Goal: Task Accomplishment & Management: Use online tool/utility

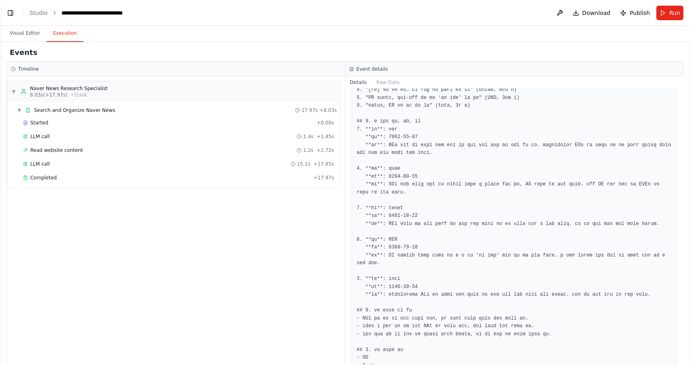
scroll to position [224, 0]
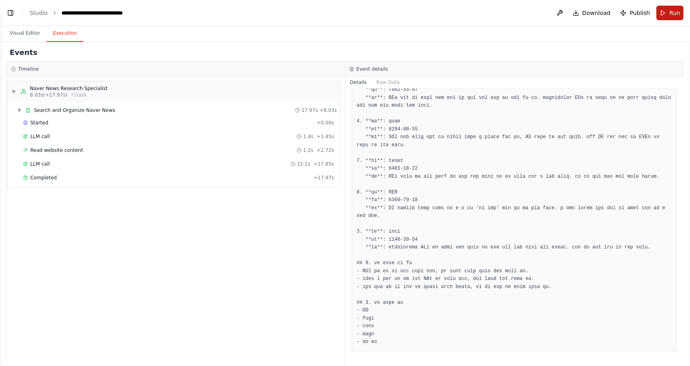
click at [670, 10] on span "Run" at bounding box center [675, 13] width 11 height 8
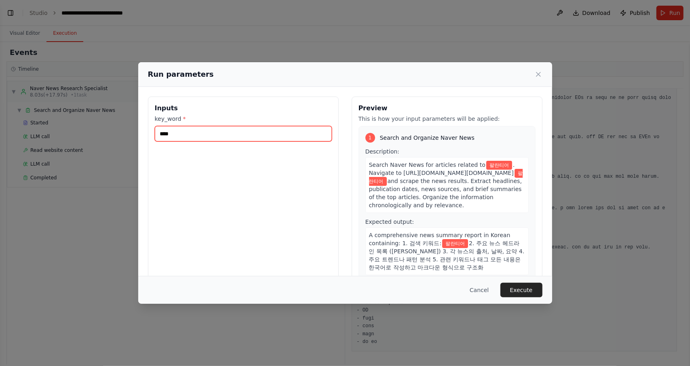
click at [255, 131] on input "****" at bounding box center [243, 133] width 177 height 15
click at [521, 291] on button "Execute" at bounding box center [522, 290] width 42 height 15
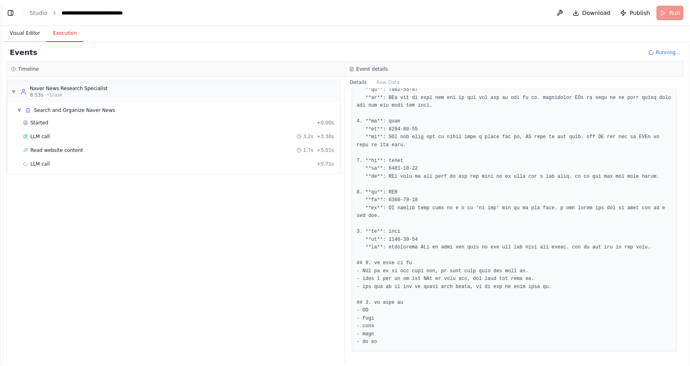
click at [23, 36] on button "Visual Editor" at bounding box center [24, 33] width 43 height 17
click at [64, 31] on button "Execution" at bounding box center [64, 33] width 37 height 17
click at [44, 177] on span "Completed" at bounding box center [43, 178] width 26 height 6
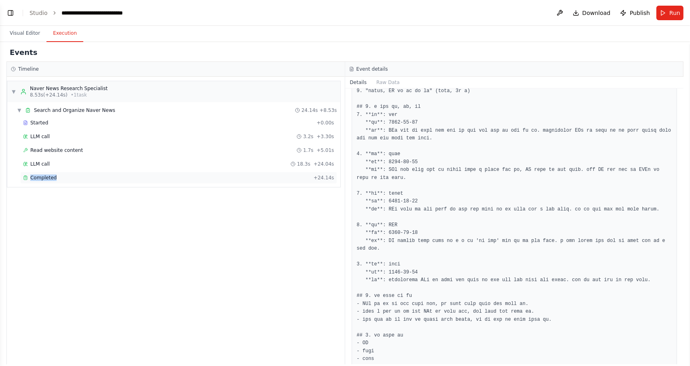
click at [44, 177] on span "Completed" at bounding box center [43, 178] width 26 height 6
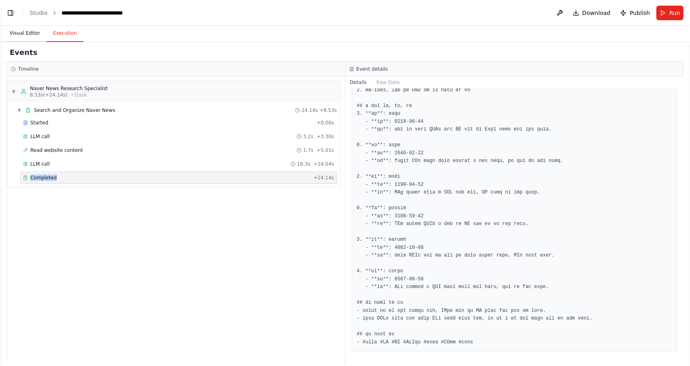
click at [20, 33] on button "Visual Editor" at bounding box center [24, 33] width 43 height 17
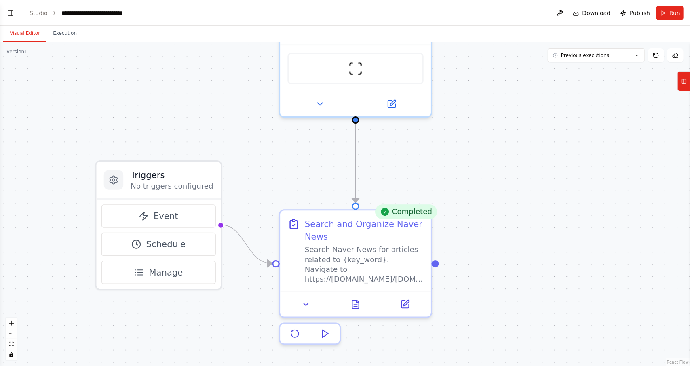
drag, startPoint x: 359, startPoint y: 245, endPoint x: 590, endPoint y: 205, distance: 233.6
click at [590, 205] on div ".deletable-edge-delete-btn { width: 20px; height: 20px; border: 0px solid #ffff…" at bounding box center [345, 204] width 690 height 324
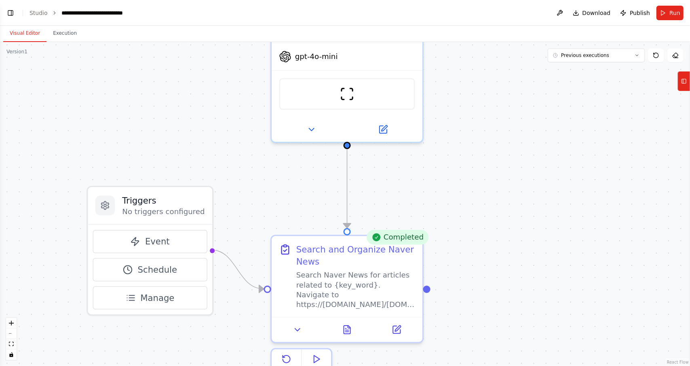
drag, startPoint x: 543, startPoint y: 167, endPoint x: 539, endPoint y: 204, distance: 37.3
click at [536, 187] on div ".deletable-edge-delete-btn { width: 20px; height: 20px; border: 0px solid #ffff…" at bounding box center [345, 204] width 690 height 324
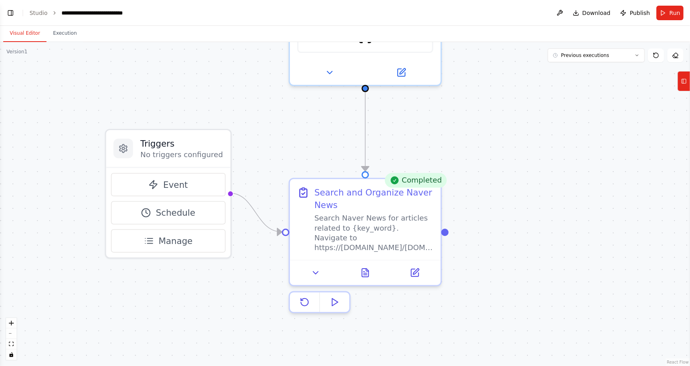
drag, startPoint x: 522, startPoint y: 233, endPoint x: 538, endPoint y: 181, distance: 55.1
click at [538, 181] on div ".deletable-edge-delete-btn { width: 20px; height: 20px; border: 0px solid #ffff…" at bounding box center [345, 204] width 690 height 324
click at [420, 205] on div "Search and Organize Naver News" at bounding box center [374, 196] width 119 height 25
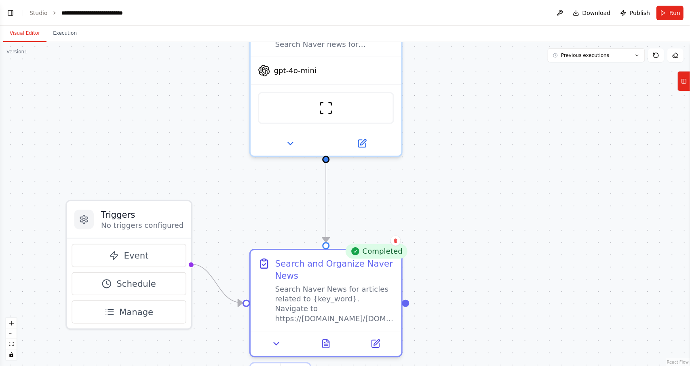
drag, startPoint x: 536, startPoint y: 245, endPoint x: 533, endPoint y: 256, distance: 11.7
click at [533, 256] on div ".deletable-edge-delete-btn { width: 20px; height: 20px; border: 0px solid #ffff…" at bounding box center [345, 204] width 690 height 324
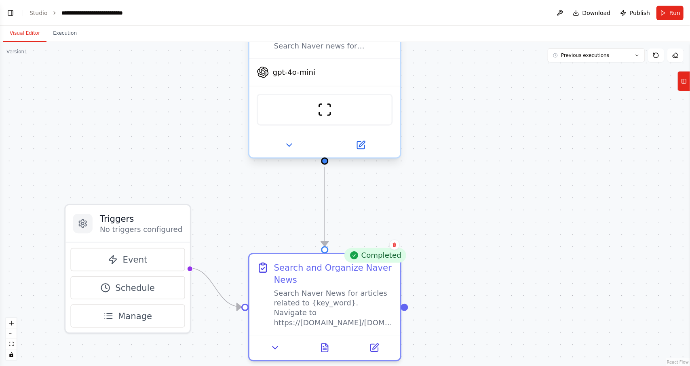
click at [400, 70] on div "Naver News Research Specialist Search Naver news for {key_word} and organize th…" at bounding box center [324, 82] width 153 height 153
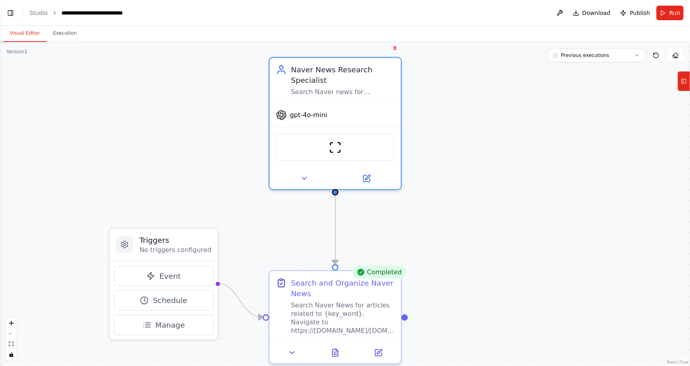
drag, startPoint x: 526, startPoint y: 116, endPoint x: 522, endPoint y: 192, distance: 76.1
click at [522, 192] on div ".deletable-edge-delete-btn { width: 20px; height: 20px; border: 0px solid #ffff…" at bounding box center [345, 204] width 690 height 324
click at [382, 80] on div "Naver News Research Specialist" at bounding box center [343, 72] width 104 height 21
click at [383, 80] on div "Naver News Research Specialist" at bounding box center [343, 72] width 104 height 21
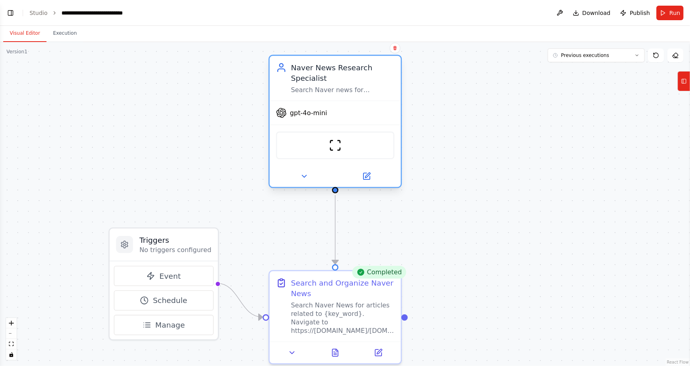
click at [383, 80] on div "Naver News Research Specialist" at bounding box center [343, 72] width 104 height 21
click at [690, 85] on button "Tools" at bounding box center [684, 81] width 13 height 20
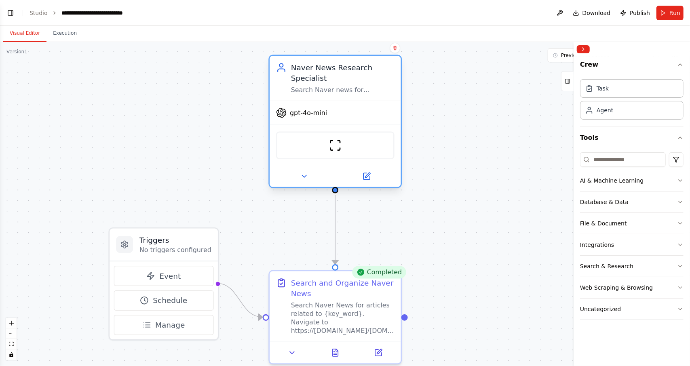
click at [353, 81] on div "Naver News Research Specialist" at bounding box center [343, 72] width 104 height 21
click at [345, 293] on div "Search and Organize Naver News" at bounding box center [343, 286] width 104 height 21
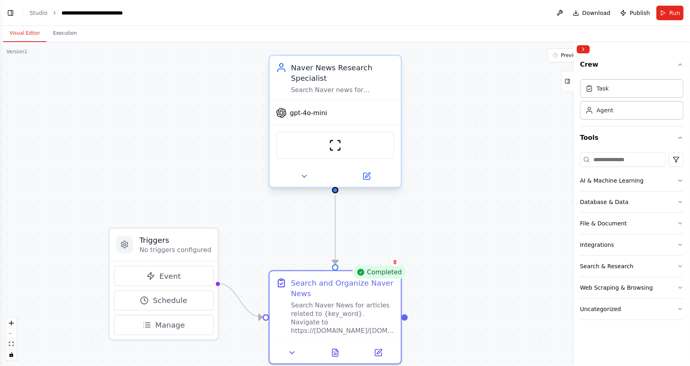
click at [362, 87] on div "Search Naver news for {key_word} and organize the results into a comprehensive …" at bounding box center [343, 90] width 104 height 8
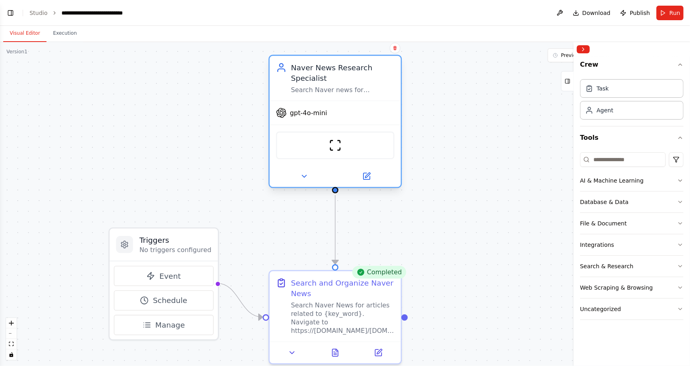
click at [362, 87] on div "Search Naver news for {key_word} and organize the results into a comprehensive …" at bounding box center [343, 90] width 104 height 8
click at [363, 300] on div "Search Naver News for articles related to {key_word}. Navigate to https://searc…" at bounding box center [343, 316] width 104 height 34
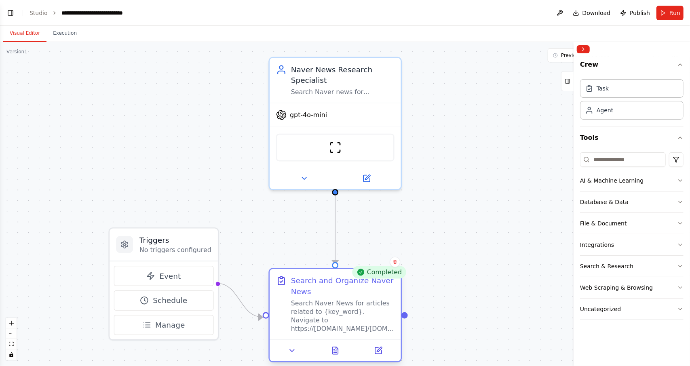
click at [363, 298] on div "Search and Organize Naver News Search Naver News for articles related to {key_w…" at bounding box center [343, 305] width 104 height 58
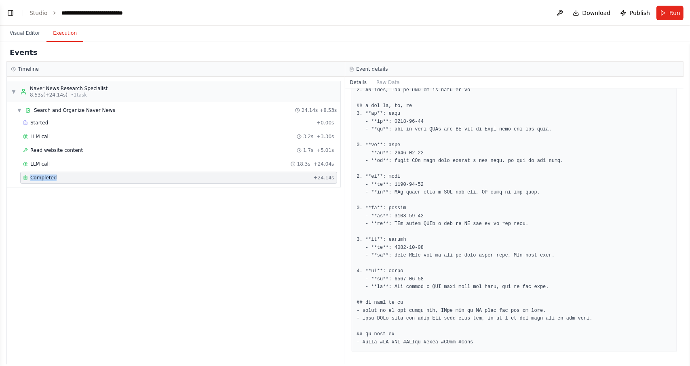
click at [67, 33] on button "Execution" at bounding box center [64, 33] width 37 height 17
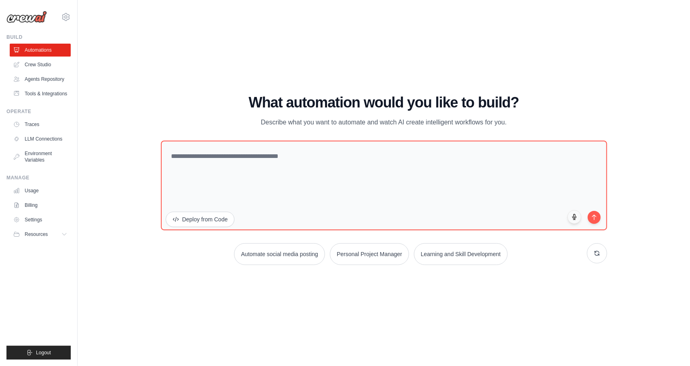
click at [34, 21] on img at bounding box center [26, 17] width 40 height 12
click at [36, 19] on img at bounding box center [26, 17] width 40 height 12
drag, startPoint x: 137, startPoint y: 117, endPoint x: 150, endPoint y: 122, distance: 13.4
click at [137, 117] on div "WALKTHROUGH See how CrewAI works Try a prompt below to see how CrewAI works, or…" at bounding box center [384, 183] width 587 height 350
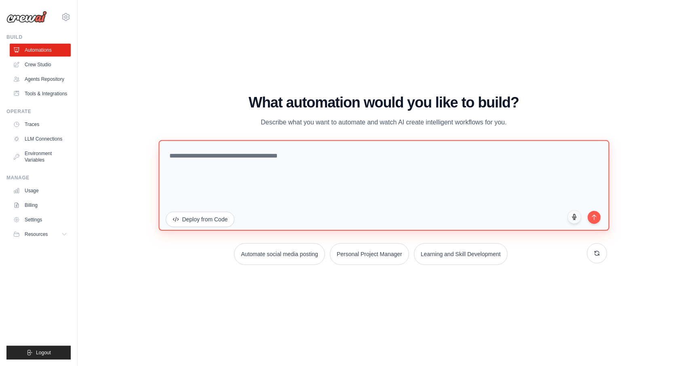
click at [221, 165] on textarea at bounding box center [383, 185] width 451 height 91
paste textarea "**********"
type textarea "**********"
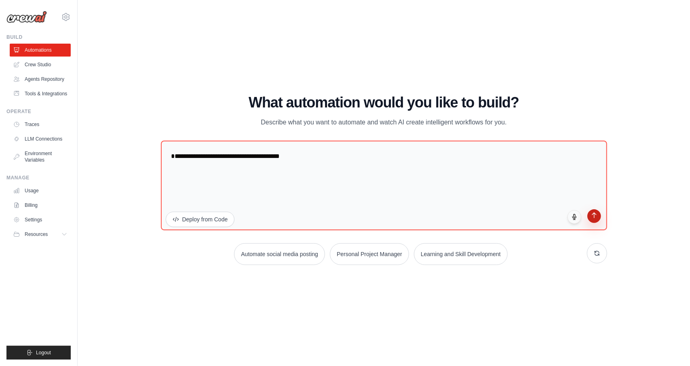
click at [591, 218] on icon "submit" at bounding box center [594, 215] width 7 height 7
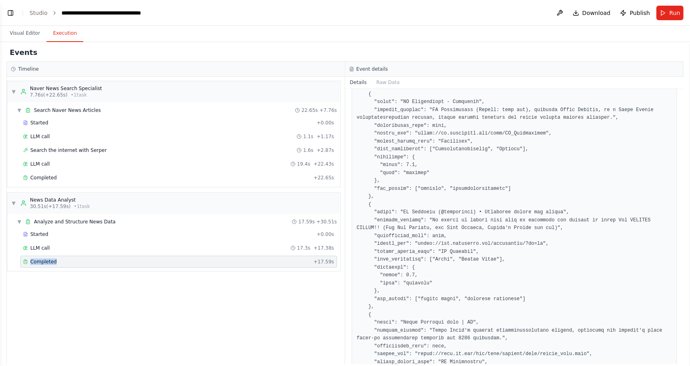
scroll to position [700, 0]
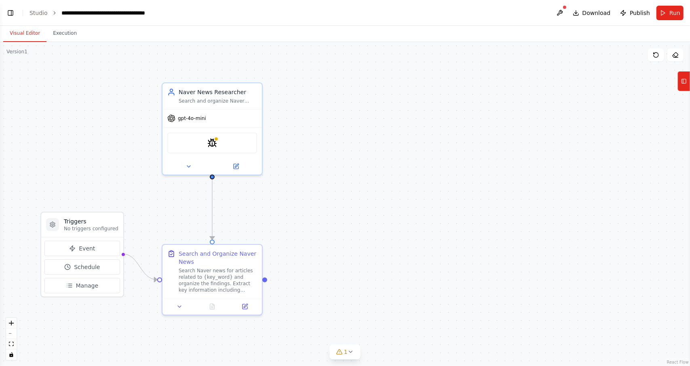
scroll to position [273, 0]
click at [688, 85] on button "Tools" at bounding box center [684, 81] width 13 height 20
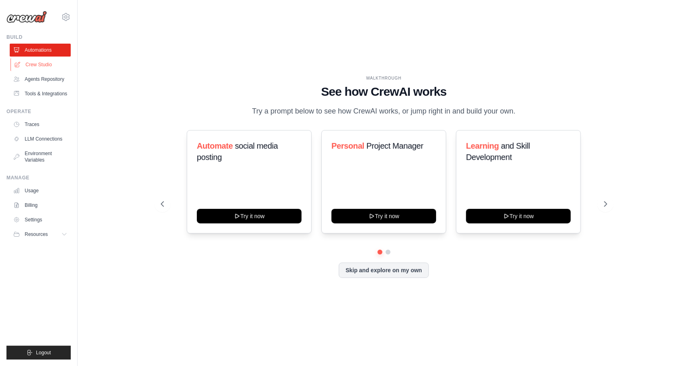
click at [46, 60] on link "Crew Studio" at bounding box center [41, 64] width 61 height 13
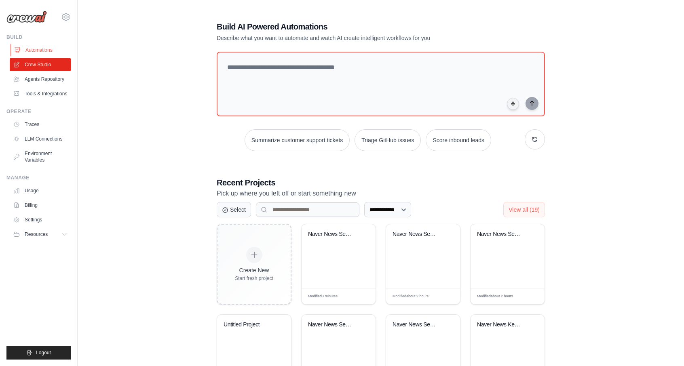
click at [41, 53] on link "Automations" at bounding box center [41, 50] width 61 height 13
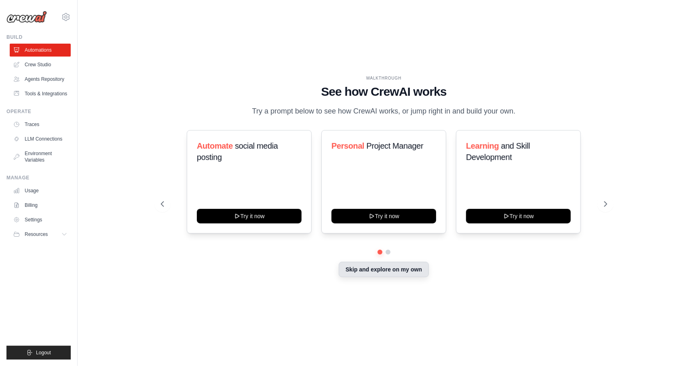
click at [380, 277] on button "Skip and explore on my own" at bounding box center [384, 269] width 90 height 15
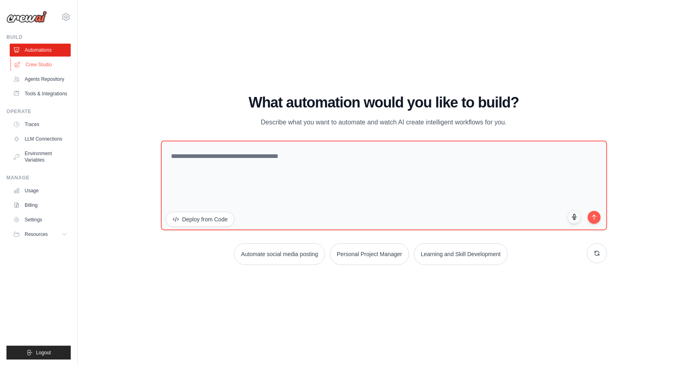
click at [51, 65] on link "Crew Studio" at bounding box center [41, 64] width 61 height 13
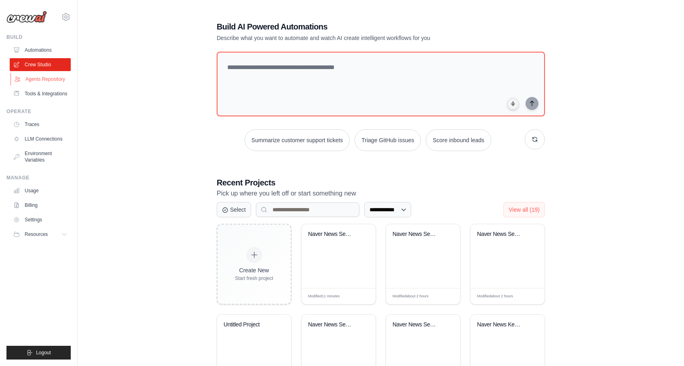
click at [57, 81] on link "Agents Repository" at bounding box center [41, 79] width 61 height 13
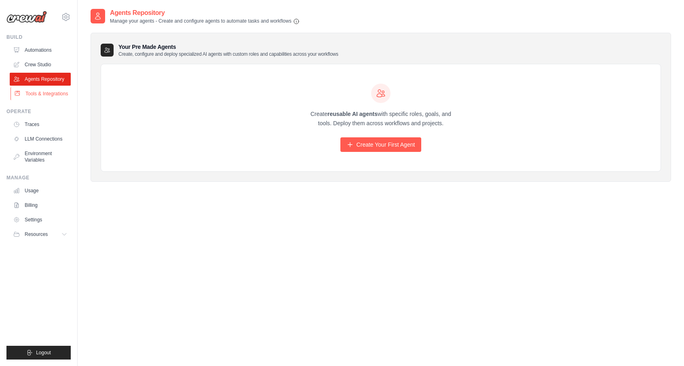
click at [23, 95] on link "Tools & Integrations" at bounding box center [41, 93] width 61 height 13
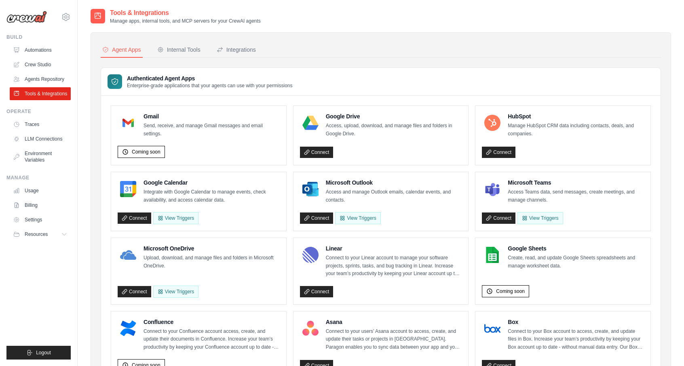
click at [35, 93] on link "Tools & Integrations" at bounding box center [40, 93] width 61 height 13
click at [40, 197] on link "Usage" at bounding box center [41, 190] width 61 height 13
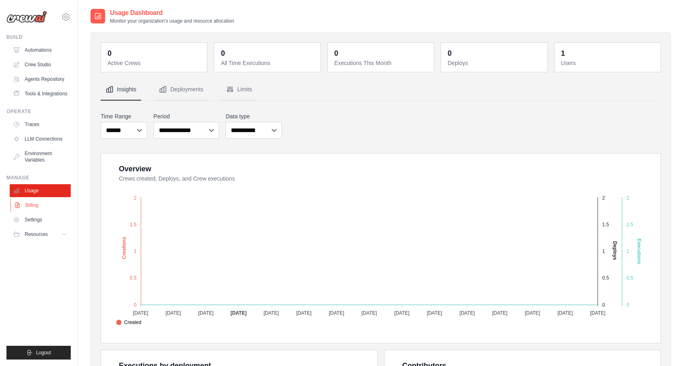
click at [43, 212] on link "Billing" at bounding box center [41, 205] width 61 height 13
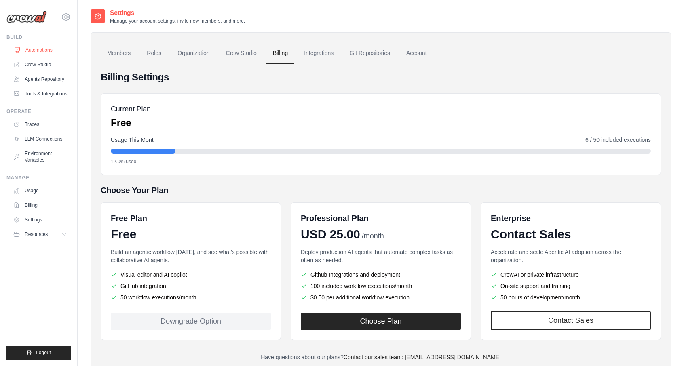
click at [47, 53] on link "Automations" at bounding box center [41, 50] width 61 height 13
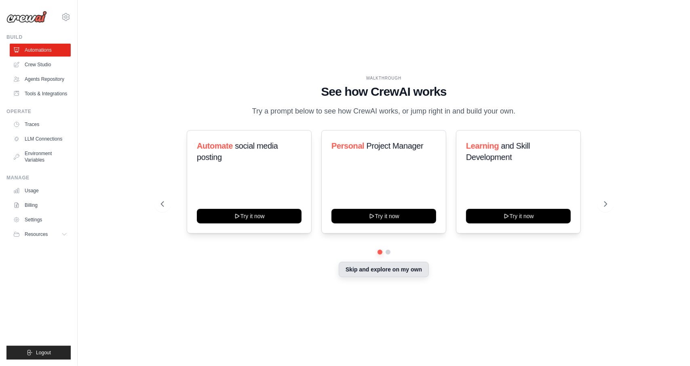
click at [354, 275] on button "Skip and explore on my own" at bounding box center [384, 269] width 90 height 15
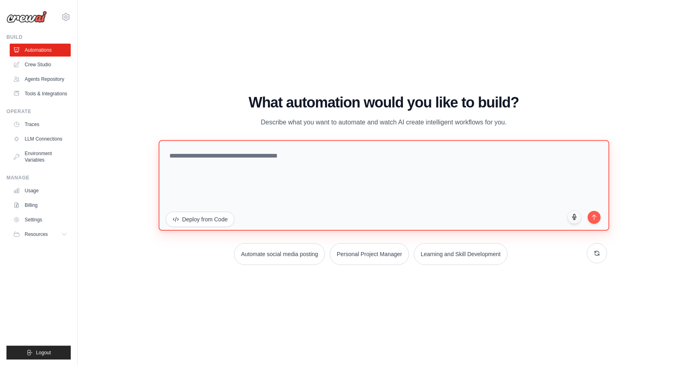
click at [282, 162] on textarea at bounding box center [383, 185] width 451 height 91
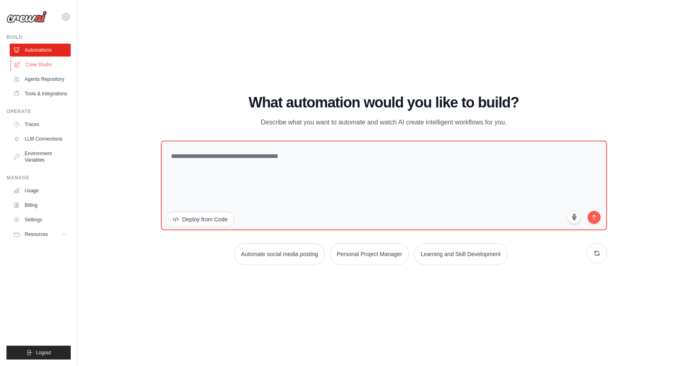
click at [27, 68] on link "Crew Studio" at bounding box center [41, 64] width 61 height 13
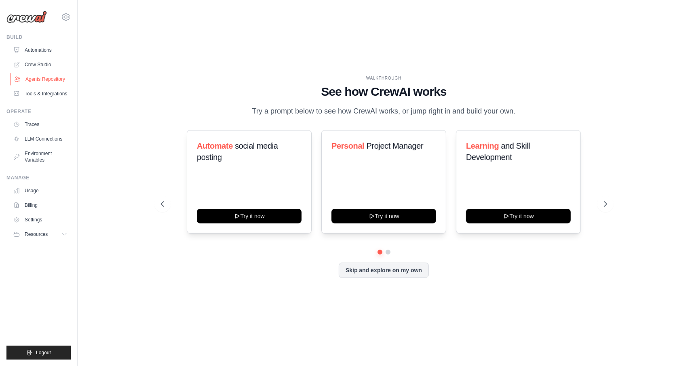
click at [41, 81] on link "Agents Repository" at bounding box center [41, 79] width 61 height 13
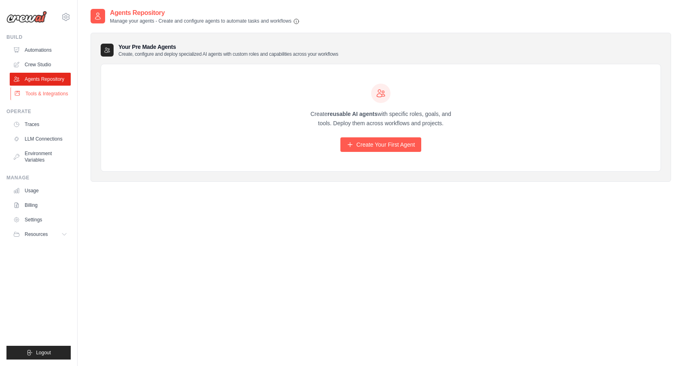
click at [43, 100] on link "Tools & Integrations" at bounding box center [41, 93] width 61 height 13
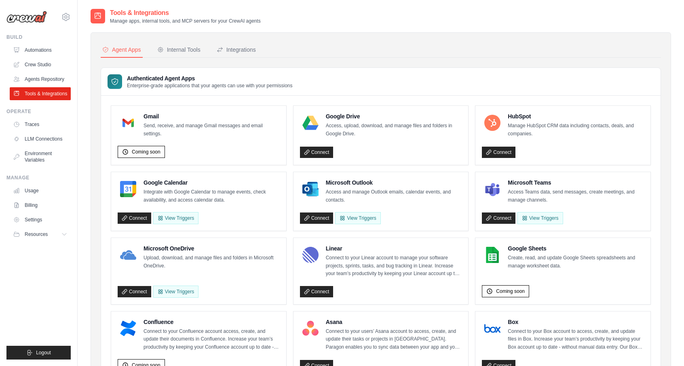
click at [40, 100] on link "Tools & Integrations" at bounding box center [40, 93] width 61 height 13
click at [44, 83] on link "Agents Repository" at bounding box center [41, 79] width 61 height 13
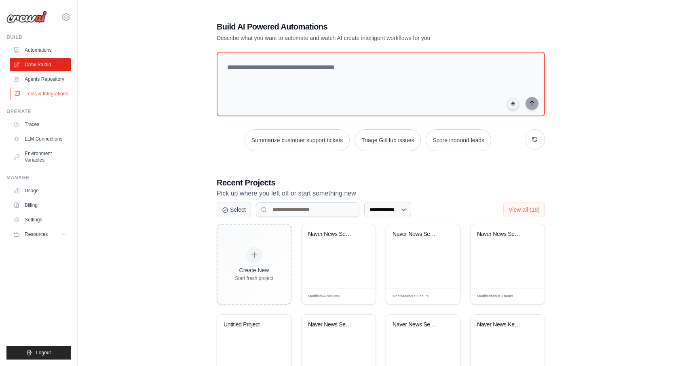
click at [29, 100] on link "Tools & Integrations" at bounding box center [41, 93] width 61 height 13
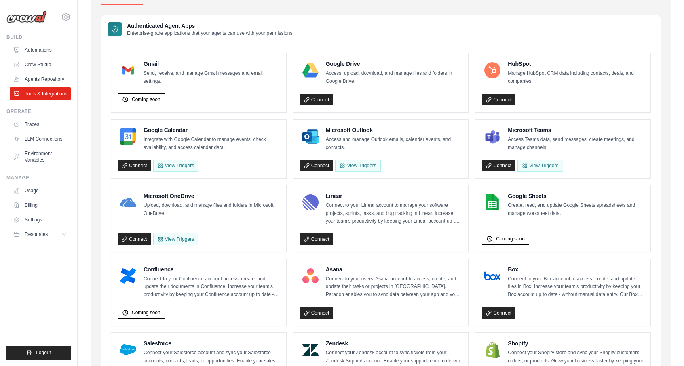
scroll to position [81, 0]
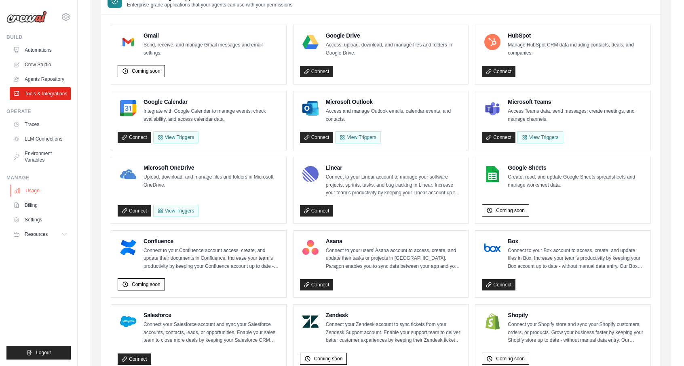
click at [29, 197] on link "Usage" at bounding box center [41, 190] width 61 height 13
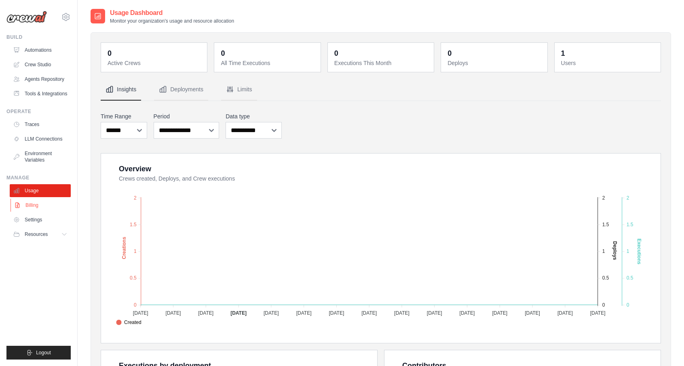
click at [32, 212] on link "Billing" at bounding box center [41, 205] width 61 height 13
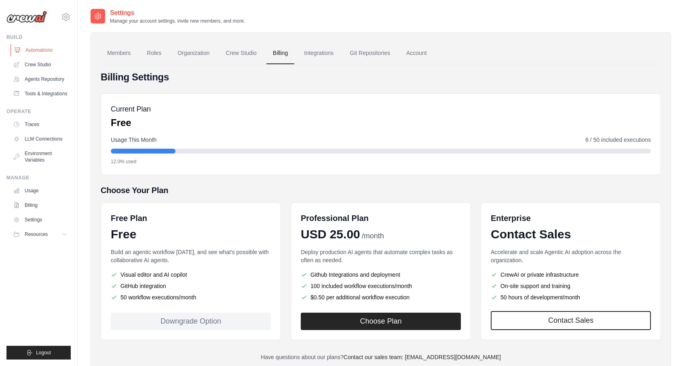
click at [42, 50] on link "Automations" at bounding box center [41, 50] width 61 height 13
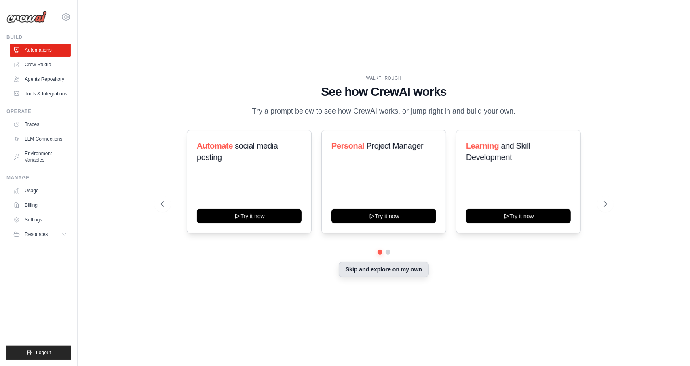
click at [378, 277] on button "Skip and explore on my own" at bounding box center [384, 269] width 90 height 15
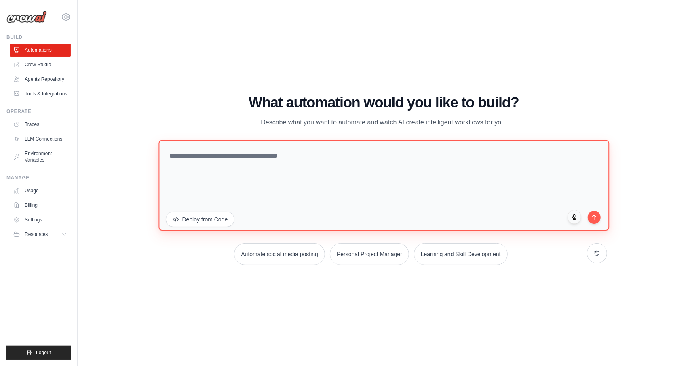
click at [186, 186] on textarea at bounding box center [383, 185] width 451 height 91
paste textarea "**********"
type textarea "**********"
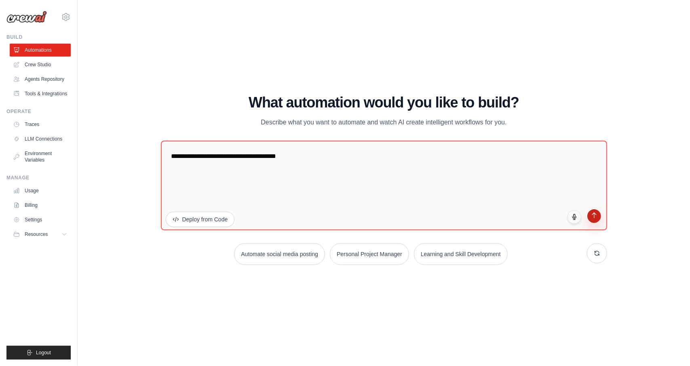
click at [594, 217] on icon "submit" at bounding box center [594, 215] width 7 height 7
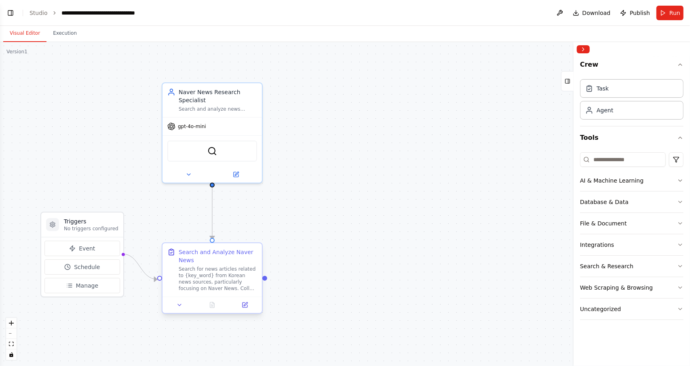
scroll to position [54, 0]
click at [672, 16] on span "Run" at bounding box center [675, 13] width 11 height 8
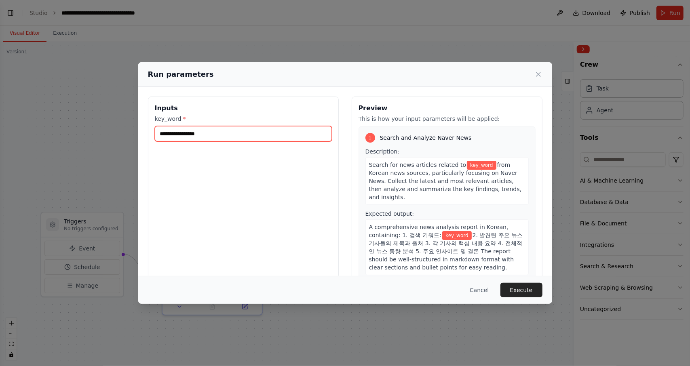
click at [174, 132] on input "key_word *" at bounding box center [243, 133] width 177 height 15
type input "*"
type input "**"
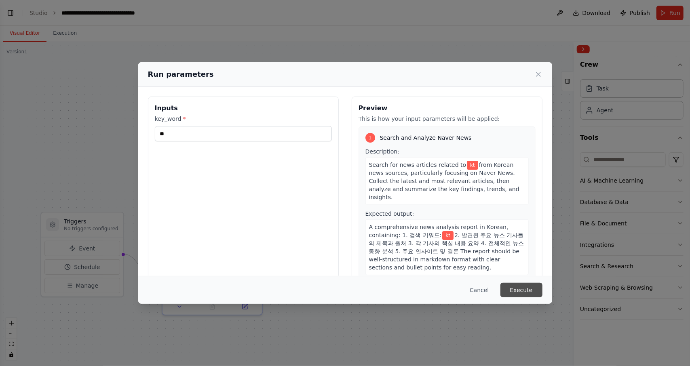
click at [527, 292] on button "Execute" at bounding box center [522, 290] width 42 height 15
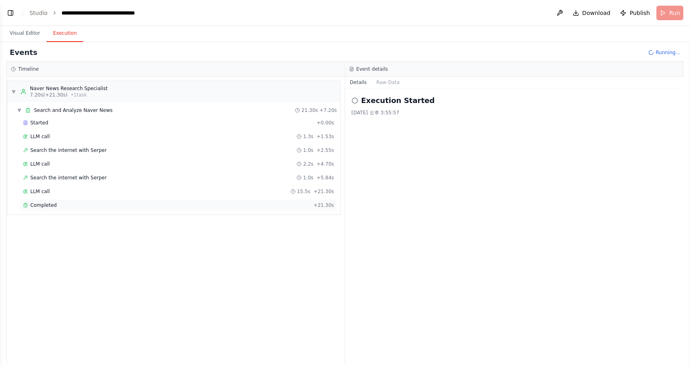
click at [46, 205] on span "Completed" at bounding box center [43, 205] width 26 height 6
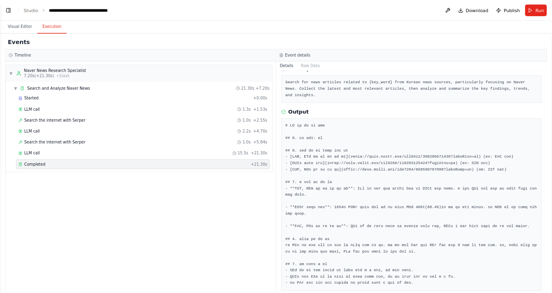
scroll to position [58, 0]
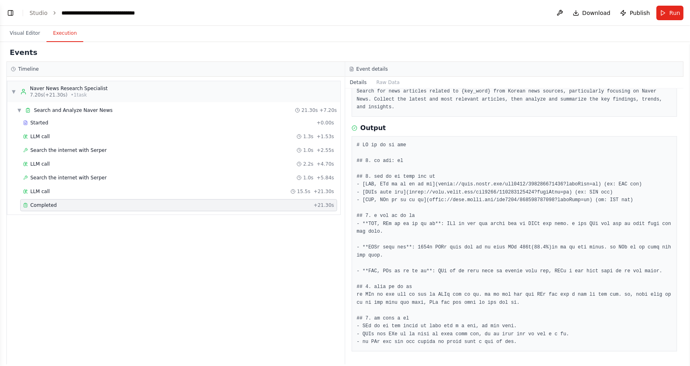
click at [354, 136] on div at bounding box center [515, 244] width 326 height 216
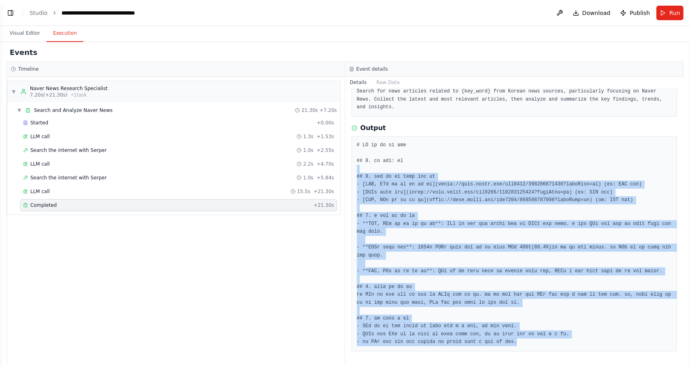
drag, startPoint x: 384, startPoint y: 155, endPoint x: 598, endPoint y: 363, distance: 298.5
click at [598, 363] on div "Completed 2025. 10. 14. 오후 3:56:26 Description Search for news articles related…" at bounding box center [514, 227] width 339 height 276
click at [628, 324] on pre at bounding box center [514, 244] width 315 height 205
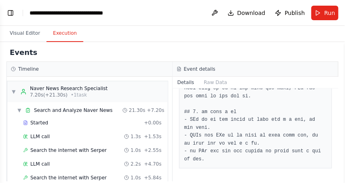
scroll to position [400, 0]
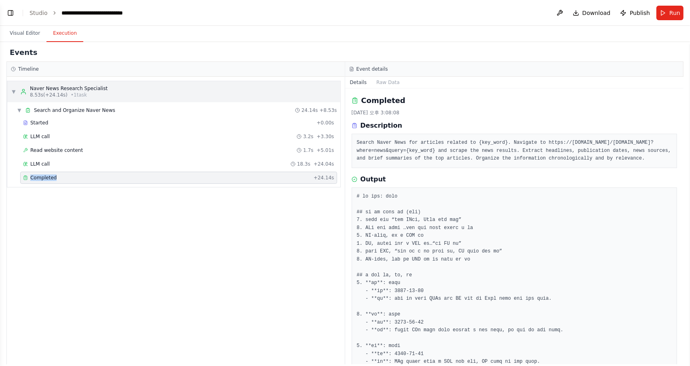
scroll to position [176, 0]
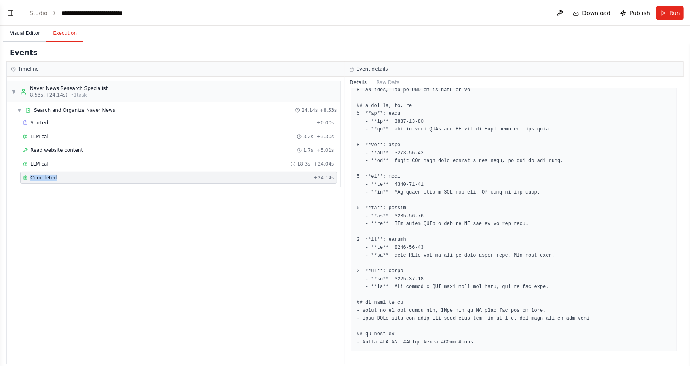
click at [30, 36] on button "Visual Editor" at bounding box center [24, 33] width 43 height 17
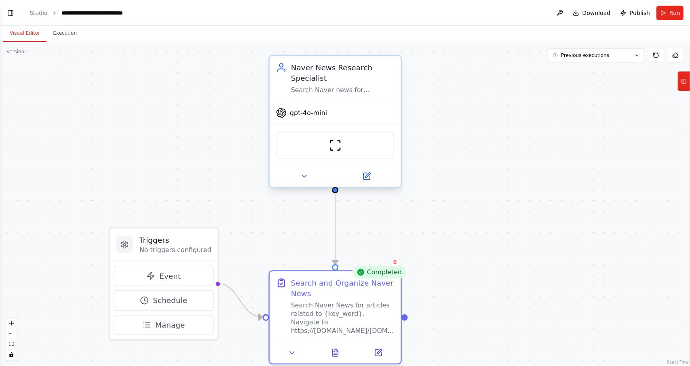
click at [366, 120] on div "gpt-4o-mini" at bounding box center [335, 112] width 131 height 23
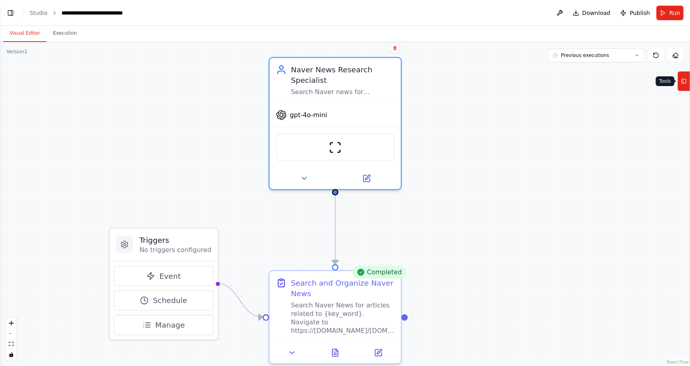
click at [684, 88] on button "Tools" at bounding box center [684, 81] width 13 height 20
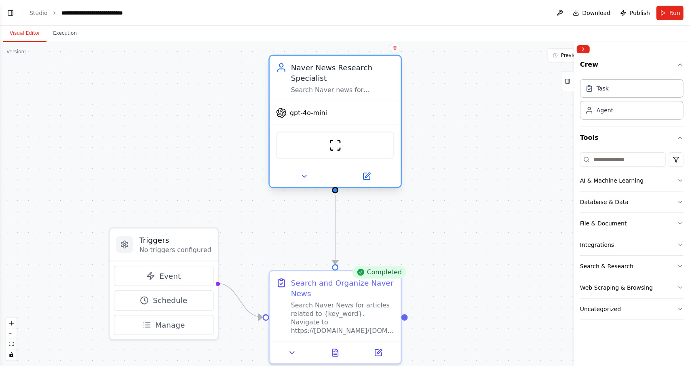
click at [342, 101] on div "gpt-4o-mini" at bounding box center [335, 112] width 131 height 23
click at [351, 300] on div "Search Naver News for articles related to {key_word}. Navigate to https://searc…" at bounding box center [343, 316] width 104 height 34
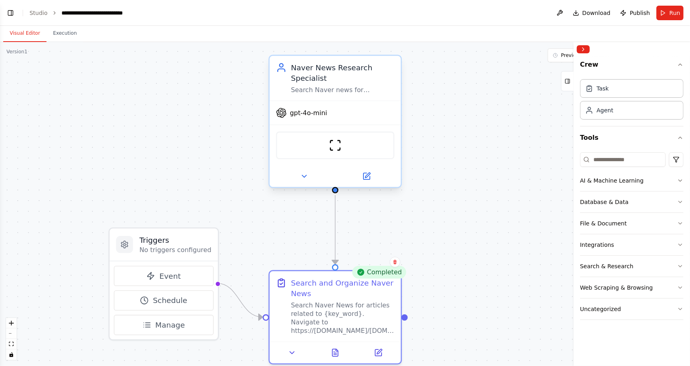
click at [376, 122] on div "gpt-4o-mini" at bounding box center [335, 112] width 131 height 23
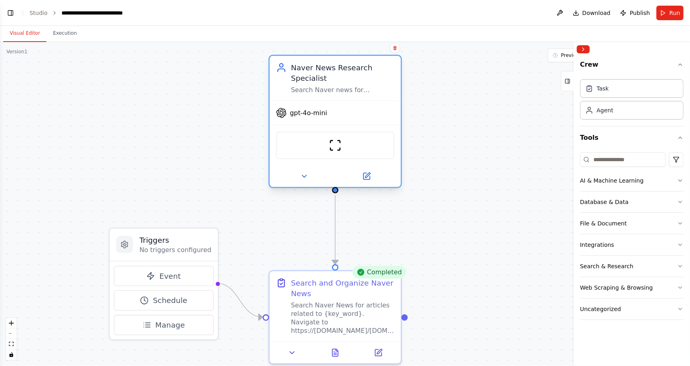
click at [306, 123] on div "gpt-4o-mini" at bounding box center [335, 112] width 131 height 23
click at [314, 120] on div "gpt-4o-mini" at bounding box center [335, 112] width 131 height 23
click at [385, 297] on div "Search and Organize Naver News Search Naver News for articles related to {key_w…" at bounding box center [343, 305] width 104 height 58
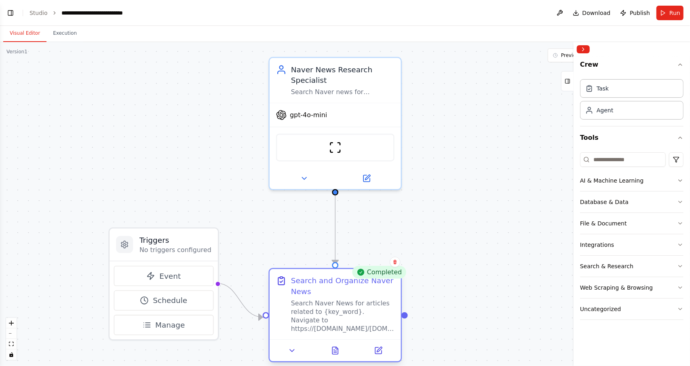
click at [340, 302] on div "Search Naver News for articles related to {key_word}. Navigate to https://searc…" at bounding box center [343, 316] width 104 height 34
click at [188, 248] on p "No triggers configured" at bounding box center [175, 250] width 72 height 8
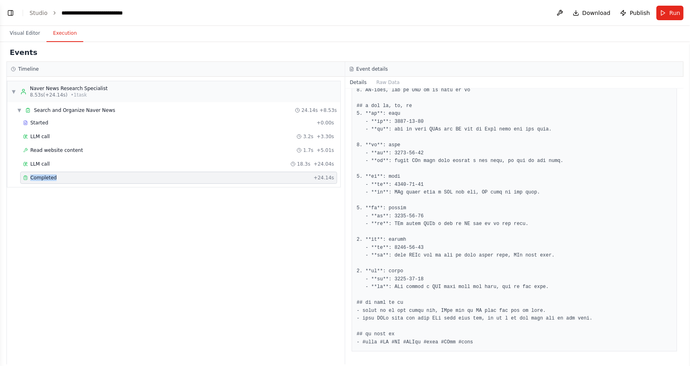
click at [57, 35] on button "Execution" at bounding box center [64, 33] width 37 height 17
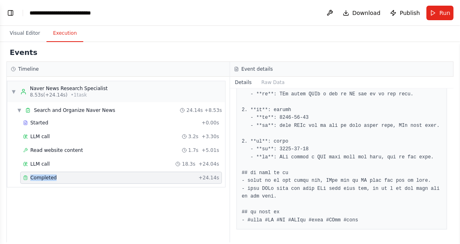
scroll to position [370, 0]
click at [15, 32] on button "Visual Editor" at bounding box center [24, 33] width 43 height 17
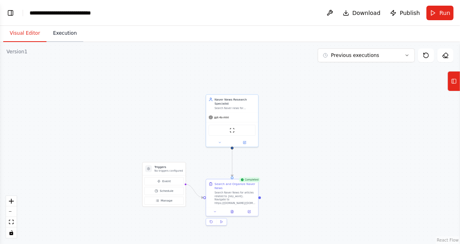
click at [69, 37] on button "Execution" at bounding box center [64, 33] width 37 height 17
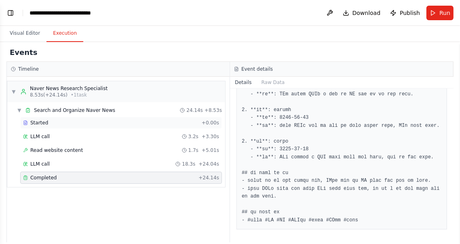
click at [44, 126] on div "Started + 0.00s" at bounding box center [121, 123] width 202 height 12
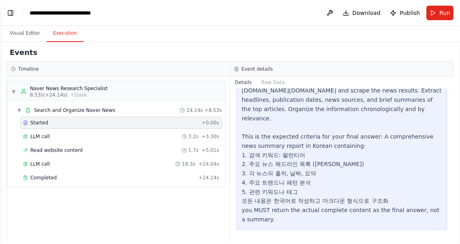
scroll to position [131, 0]
click at [42, 124] on span "Started" at bounding box center [39, 123] width 18 height 6
click at [48, 155] on div "Read website content 1.7s + 5.01s" at bounding box center [121, 150] width 202 height 12
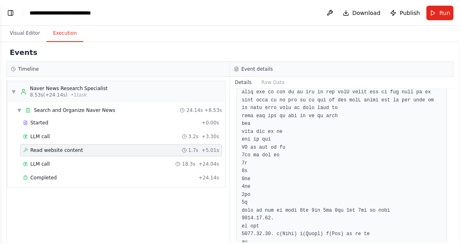
scroll to position [0, 0]
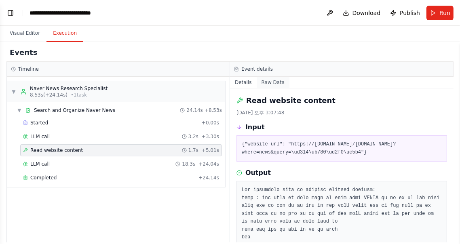
click at [278, 84] on button "Raw Data" at bounding box center [273, 82] width 33 height 11
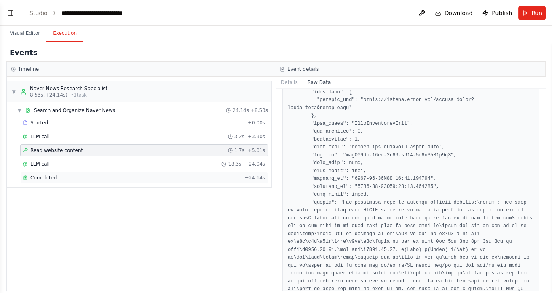
scroll to position [887, 0]
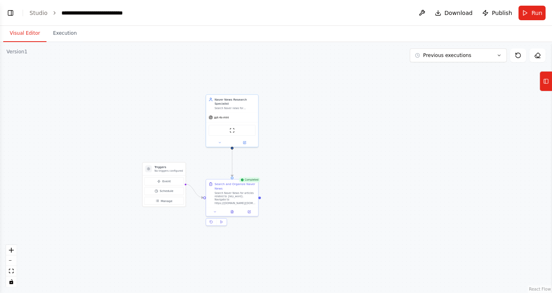
click at [19, 33] on button "Visual Editor" at bounding box center [24, 33] width 43 height 17
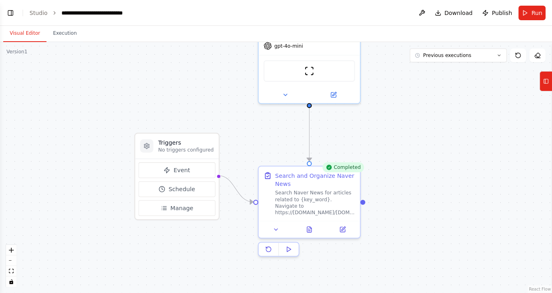
drag, startPoint x: 285, startPoint y: 264, endPoint x: 405, endPoint y: 300, distance: 125.4
click at [405, 293] on html "네이버 뉴스를 {key_word}로 검색해서 정리하는 agent를 제작해주세요 ▶ Thought process 네이버 뉴스를 검색하고 정리하는…" at bounding box center [276, 146] width 552 height 293
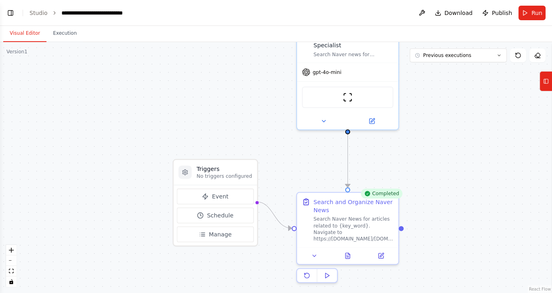
drag, startPoint x: 150, startPoint y: 228, endPoint x: 177, endPoint y: 258, distance: 40.9
click at [177, 258] on div ".deletable-edge-delete-btn { width: 20px; height: 20px; border: 0px solid #ffff…" at bounding box center [276, 167] width 552 height 251
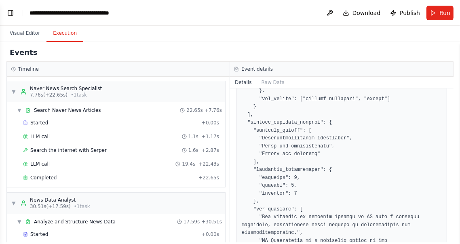
scroll to position [1374, 0]
